Goal: Task Accomplishment & Management: Complete application form

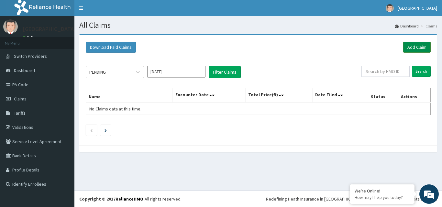
click at [420, 49] on link "Add Claim" at bounding box center [417, 47] width 28 height 11
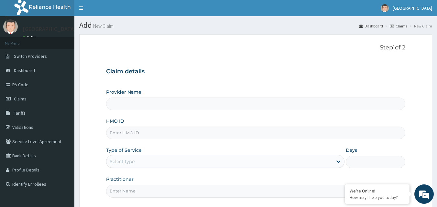
type input "[GEOGRAPHIC_DATA], [GEOGRAPHIC_DATA]"
click at [202, 136] on input "HMO ID" at bounding box center [256, 133] width 300 height 13
paste input "IEI/10122/A"
type input "IEI/10122/A"
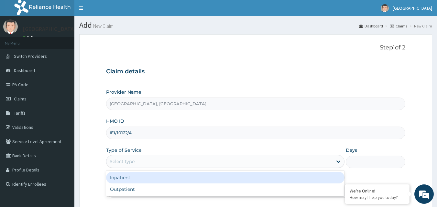
click at [164, 163] on div "Select type" at bounding box center [219, 162] width 226 height 10
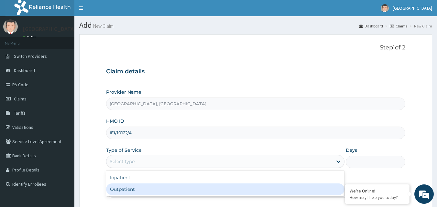
click at [166, 192] on div "Outpatient" at bounding box center [225, 190] width 238 height 12
type input "1"
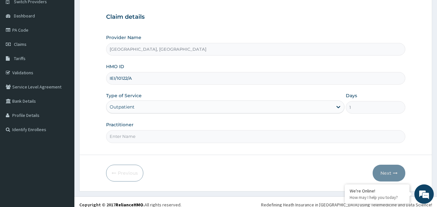
scroll to position [61, 0]
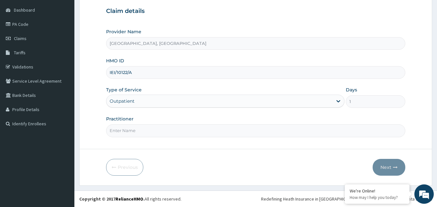
click at [231, 131] on input "Practitioner" at bounding box center [256, 131] width 300 height 13
type input "Dr Martins"
click at [394, 166] on icon "button" at bounding box center [395, 167] width 5 height 5
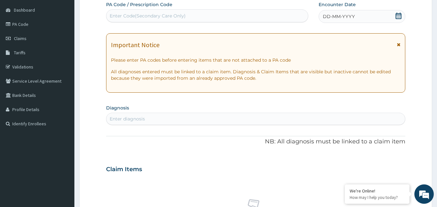
click at [399, 17] on icon at bounding box center [399, 16] width 6 height 6
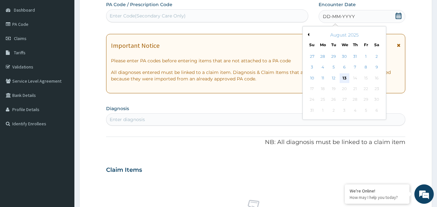
click at [345, 79] on div "13" at bounding box center [345, 78] width 10 height 10
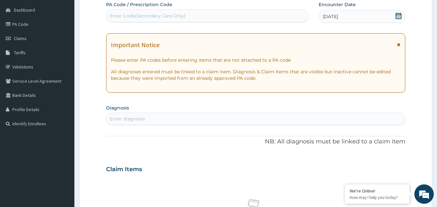
click at [140, 115] on div "Enter diagnosis" at bounding box center [255, 119] width 299 height 10
type input "malaria"
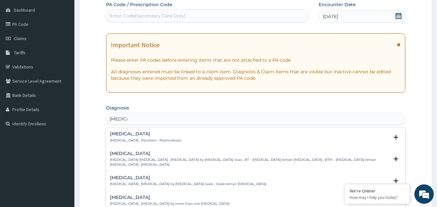
click at [140, 138] on div "Malaria Malaria , Paludism , Plasmodiosis" at bounding box center [145, 137] width 71 height 11
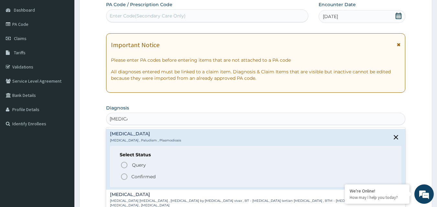
click at [142, 176] on p "Confirmed" at bounding box center [143, 177] width 24 height 6
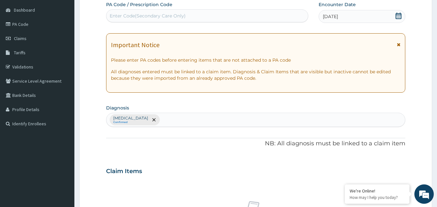
click at [164, 120] on div "Malaria Confirmed" at bounding box center [255, 120] width 299 height 14
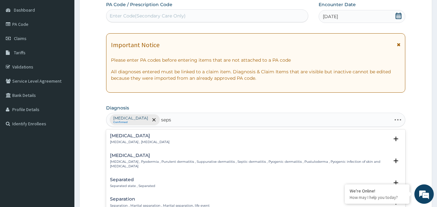
type input "sepsi"
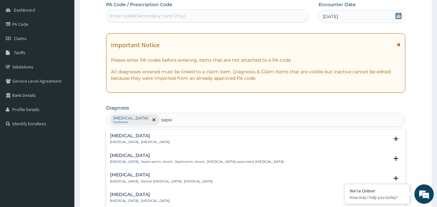
click at [124, 140] on p "Systemic infection , Sepsis" at bounding box center [140, 142] width 60 height 5
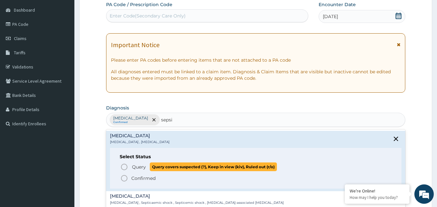
click at [130, 170] on span "Query Query covers suspected (?), Keep in view (kiv), Ruled out (r/o)" at bounding box center [256, 167] width 272 height 9
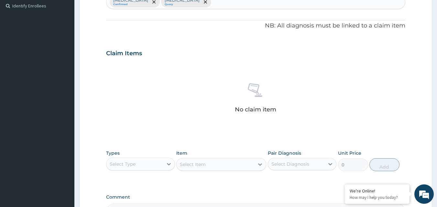
scroll to position [190, 0]
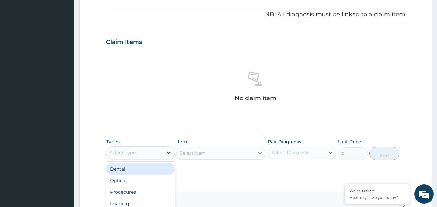
click at [168, 153] on icon at bounding box center [169, 153] width 6 height 6
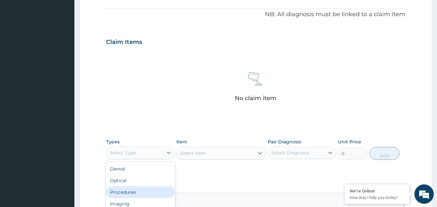
click at [148, 188] on div "Procedures" at bounding box center [140, 193] width 69 height 12
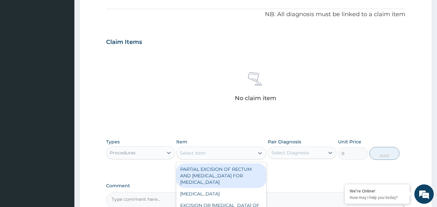
click at [246, 151] on div "Select Item" at bounding box center [216, 153] width 78 height 10
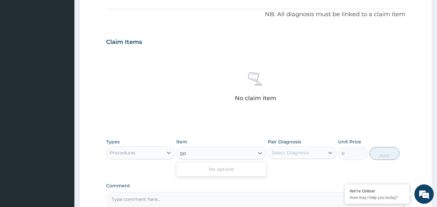
type input "g"
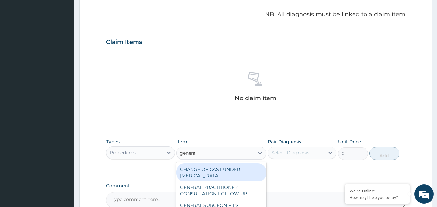
type input "general p"
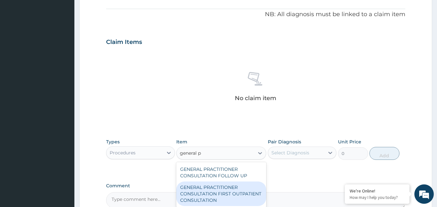
click at [203, 197] on div "GENERAL PRACTITIONER CONSULTATION FIRST OUTPATIENT CONSULTATION" at bounding box center [221, 194] width 90 height 25
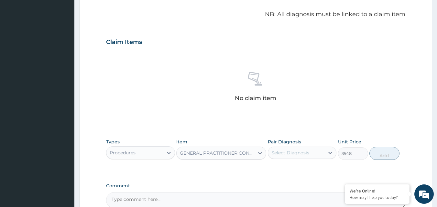
type input "3548"
click at [328, 152] on icon at bounding box center [330, 153] width 6 height 6
click at [326, 167] on div "Malaria" at bounding box center [302, 169] width 69 height 13
checkbox input "true"
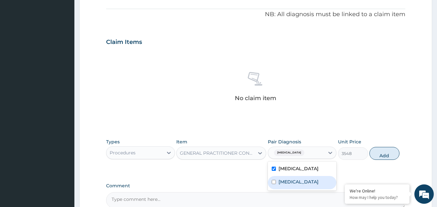
click at [312, 182] on div "Sepsis" at bounding box center [302, 182] width 69 height 13
checkbox input "true"
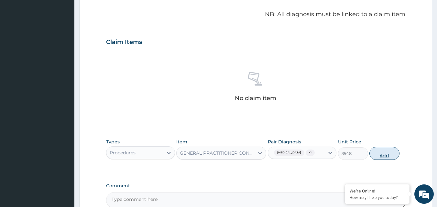
click at [386, 151] on button "Add" at bounding box center [385, 153] width 30 height 13
type input "0"
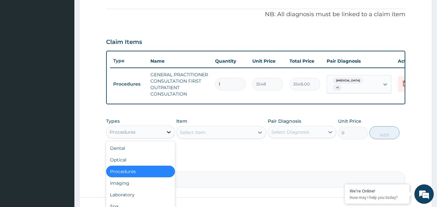
click at [166, 135] on icon at bounding box center [169, 132] width 6 height 6
click at [154, 199] on div "Laboratory" at bounding box center [140, 195] width 69 height 12
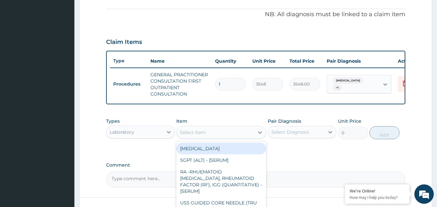
click at [250, 136] on div "Select Item" at bounding box center [216, 132] width 78 height 10
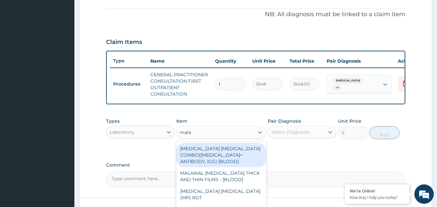
type input "malar"
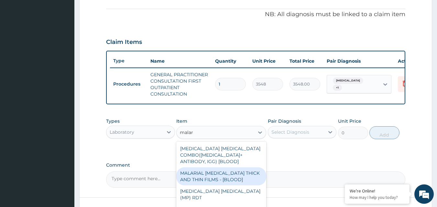
click at [219, 182] on div "MALARIAL PARASITE THICK AND THIN FILMS - [BLOOD]" at bounding box center [221, 177] width 90 height 18
type input "1613"
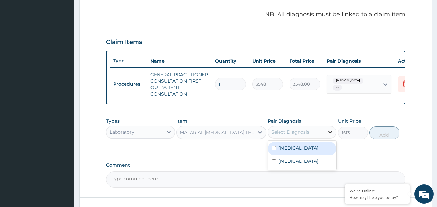
click at [327, 136] on icon at bounding box center [330, 132] width 6 height 6
click at [320, 153] on div "Malaria" at bounding box center [302, 148] width 69 height 13
checkbox input "true"
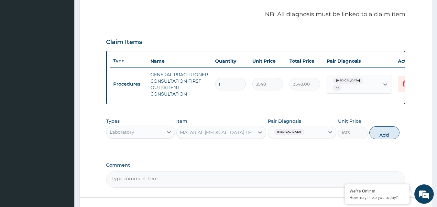
click at [383, 136] on button "Add" at bounding box center [385, 133] width 30 height 13
type input "0"
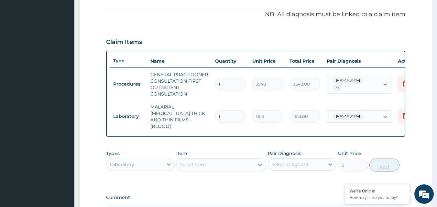
click at [237, 167] on div "Select Item" at bounding box center [216, 165] width 78 height 10
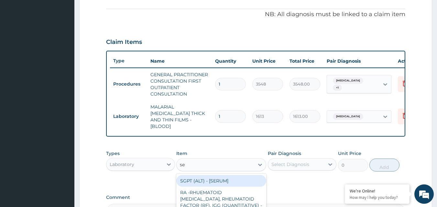
type input "s"
type input "fbc"
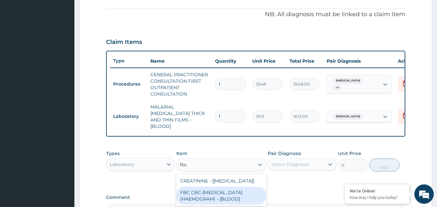
click at [224, 190] on div "FBC CBC-COMPLETE BLOOD COUNT (HAEMOGRAM) - [BLOOD]" at bounding box center [221, 196] width 90 height 18
type input "4300"
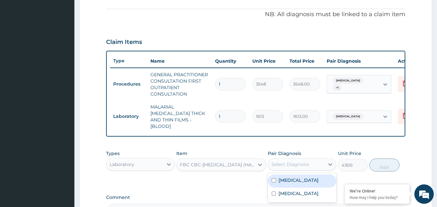
click at [322, 160] on div "Select Diagnosis" at bounding box center [296, 165] width 57 height 10
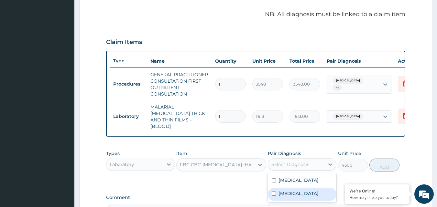
click at [312, 189] on div "Sepsis" at bounding box center [302, 194] width 69 height 13
checkbox input "true"
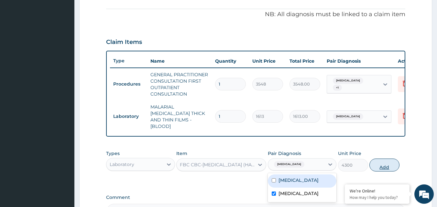
click at [395, 166] on button "Add" at bounding box center [385, 165] width 30 height 13
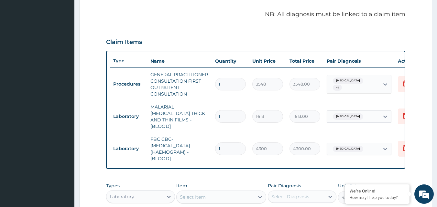
type input "0"
click at [161, 192] on div "Laboratory" at bounding box center [134, 197] width 57 height 10
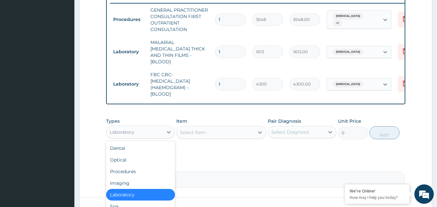
scroll to position [22, 0]
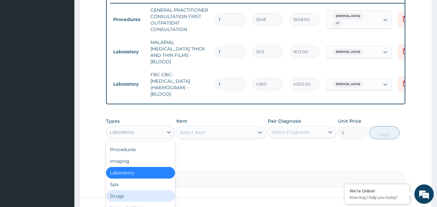
click at [160, 193] on div "Drugs" at bounding box center [140, 197] width 69 height 12
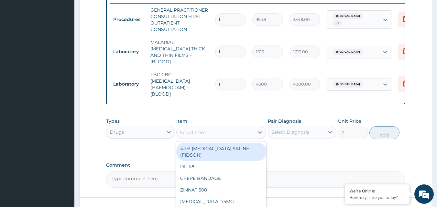
click at [247, 135] on div "Select Item" at bounding box center [216, 132] width 78 height 10
click at [251, 128] on div "Select Item" at bounding box center [216, 132] width 78 height 10
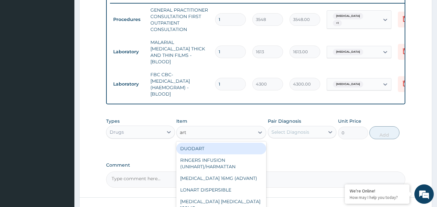
type input "arte"
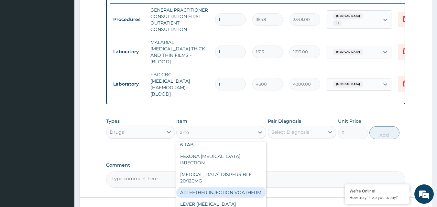
scroll to position [26, 0]
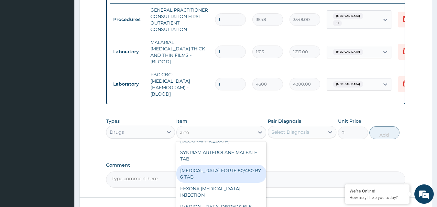
click at [237, 171] on div "COARTEM FORTE 80/480 BY 6 TAB" at bounding box center [221, 174] width 90 height 18
type input "449"
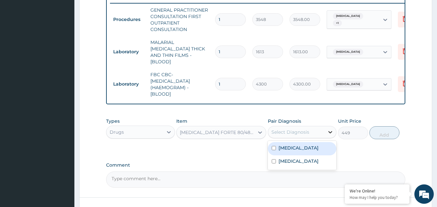
click at [328, 129] on icon at bounding box center [330, 132] width 6 height 6
click at [316, 148] on div "Malaria" at bounding box center [302, 148] width 69 height 13
checkbox input "true"
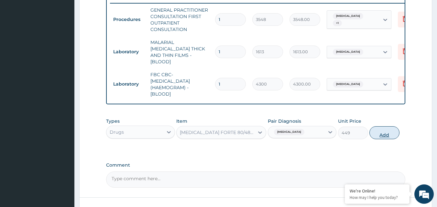
click at [386, 133] on button "Add" at bounding box center [385, 133] width 30 height 13
type input "0"
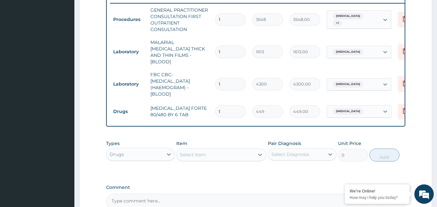
click at [235, 107] on input "1" at bounding box center [230, 111] width 31 height 13
type input "0.00"
type input "6"
type input "2694.00"
type input "6"
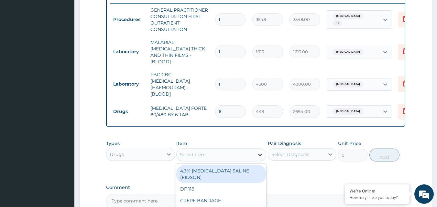
click at [255, 153] on div at bounding box center [260, 155] width 12 height 12
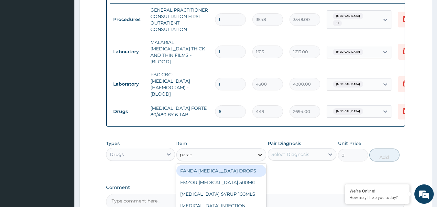
type input "parace"
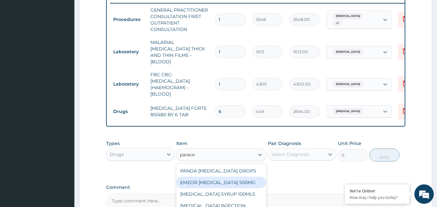
click at [247, 180] on div "EMZOR PARACETAMOL 500MG" at bounding box center [221, 183] width 90 height 12
type input "24"
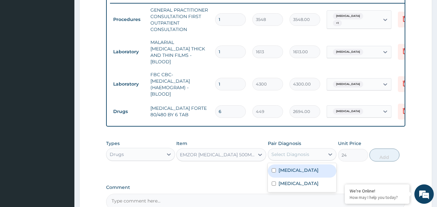
click at [318, 153] on div "Select Diagnosis" at bounding box center [296, 154] width 57 height 10
click at [317, 169] on div "Malaria" at bounding box center [302, 171] width 69 height 13
checkbox input "true"
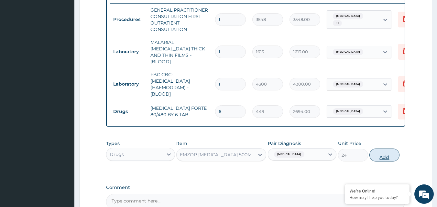
click at [388, 151] on button "Add" at bounding box center [385, 155] width 30 height 13
type input "0"
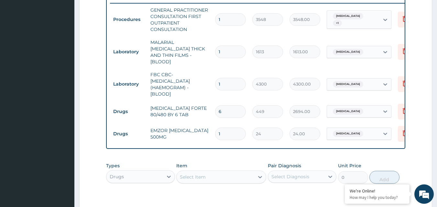
type input "18"
type input "432.00"
type input "1"
type input "24.00"
type input "0.00"
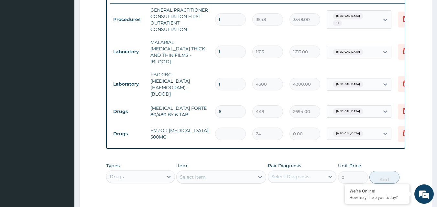
type input "1"
type input "24.00"
type input "18"
type input "432.00"
type input "17"
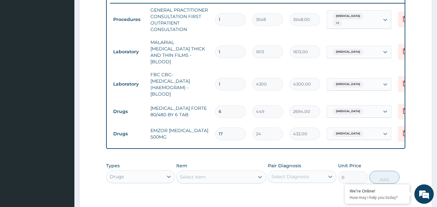
type input "408.00"
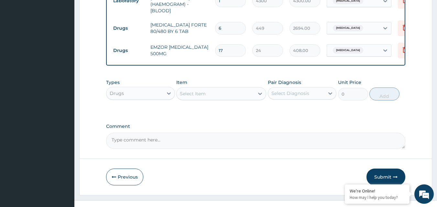
scroll to position [346, 0]
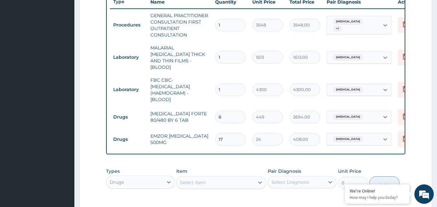
type input "18"
type input "432.00"
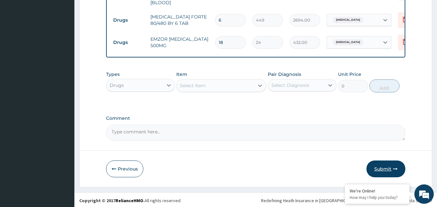
type input "18"
click at [389, 168] on button "Submit" at bounding box center [386, 169] width 39 height 17
